Goal: Task Accomplishment & Management: Use online tool/utility

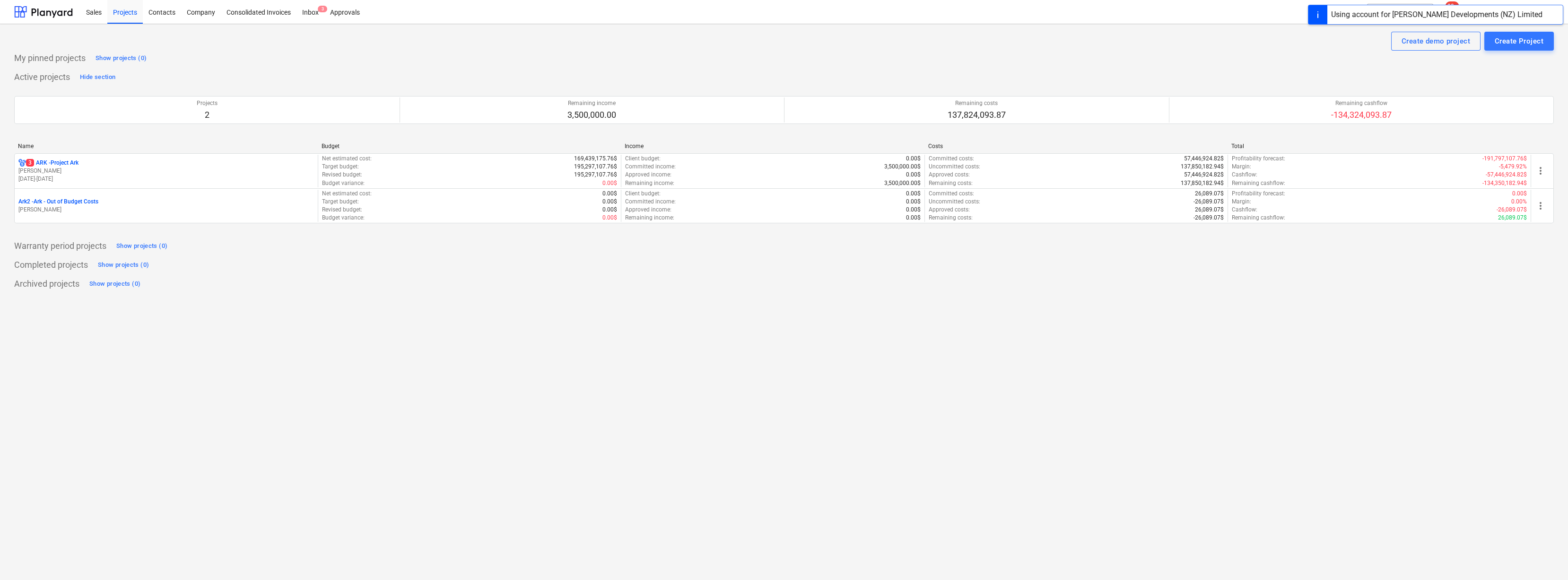
click at [55, 162] on p "3 ARK - Project Ark" at bounding box center [52, 163] width 52 height 8
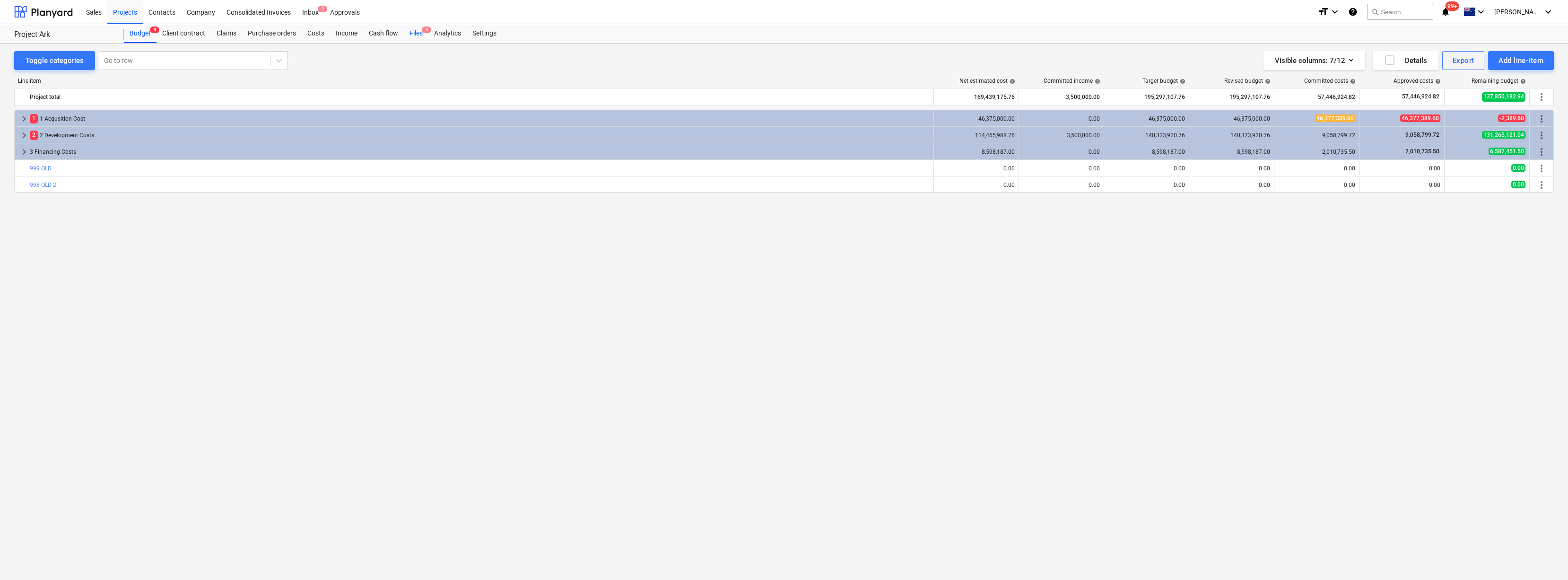
click at [414, 30] on div "Files 3" at bounding box center [416, 33] width 25 height 19
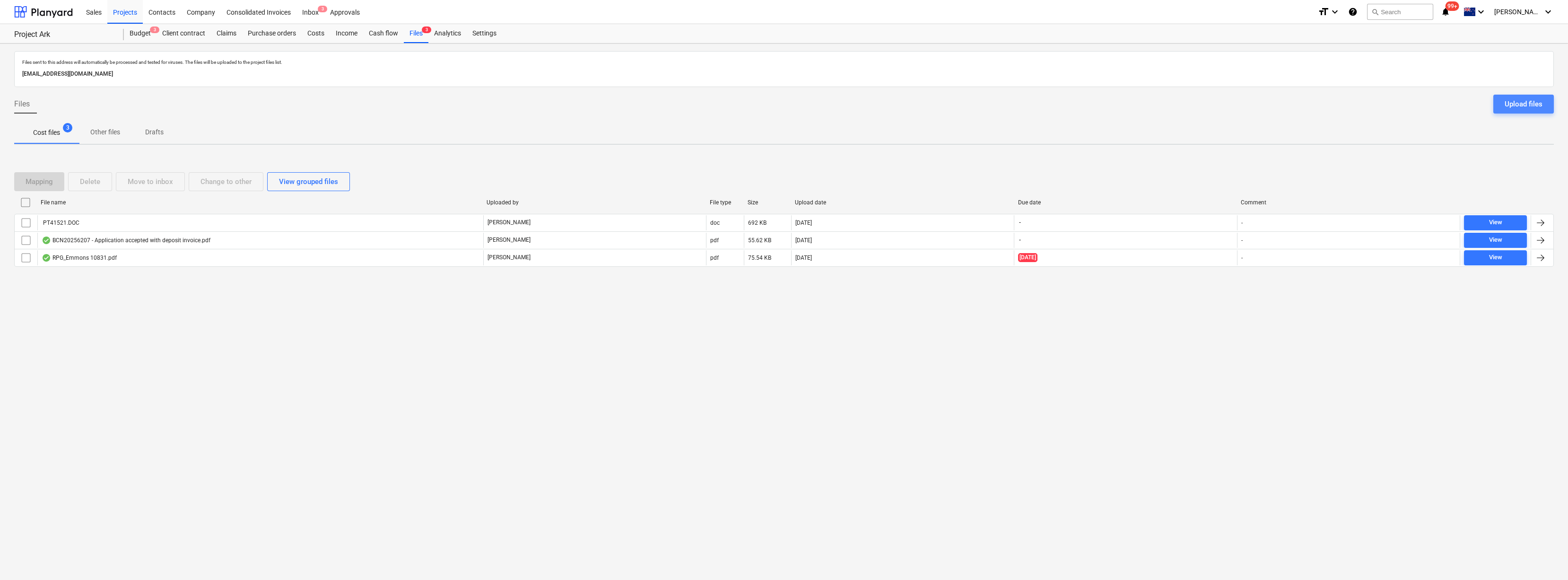
click at [1508, 108] on div "Upload files" at bounding box center [1523, 104] width 38 height 13
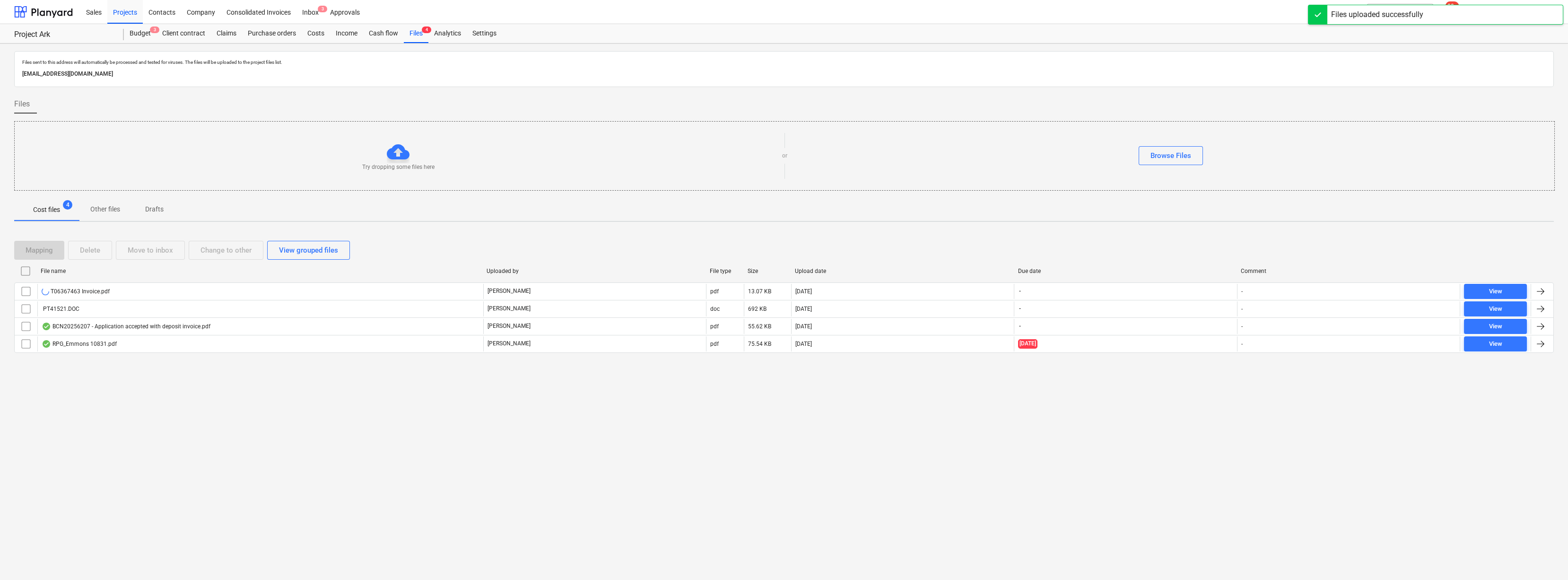
click at [442, 467] on div "Files sent to this address will automatically be processed and tested for virus…" at bounding box center [784, 312] width 1568 height 536
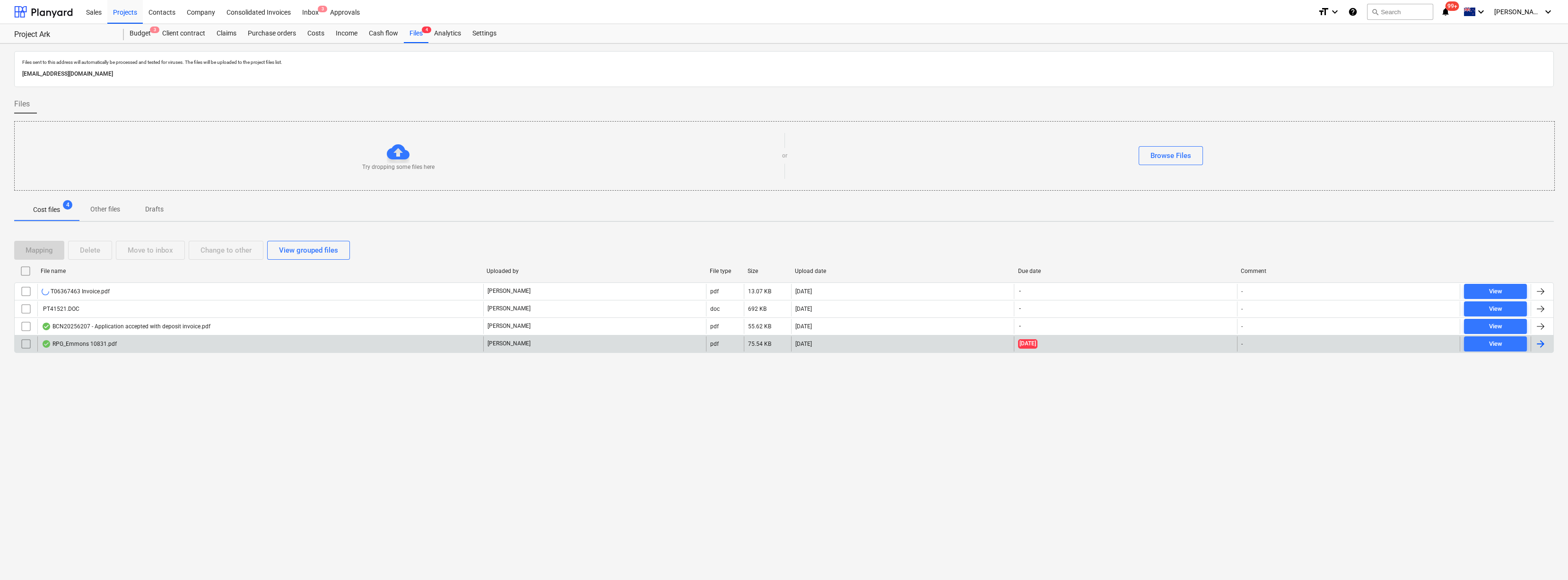
click at [94, 343] on div "RPG_Emmons 10831.pdf" at bounding box center [79, 344] width 75 height 7
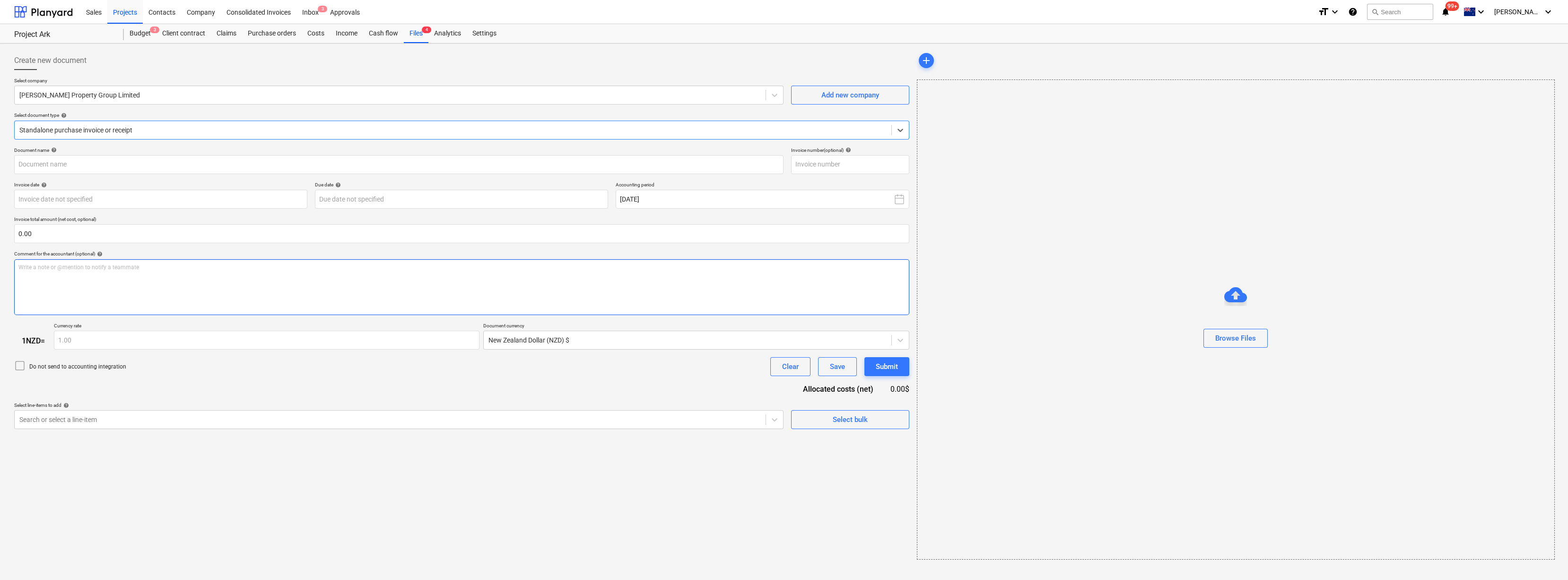
type input "10831"
type input "[DATE]"
click at [1021, 416] on div at bounding box center [1232, 390] width 635 height 553
